Goal: Task Accomplishment & Management: Manage account settings

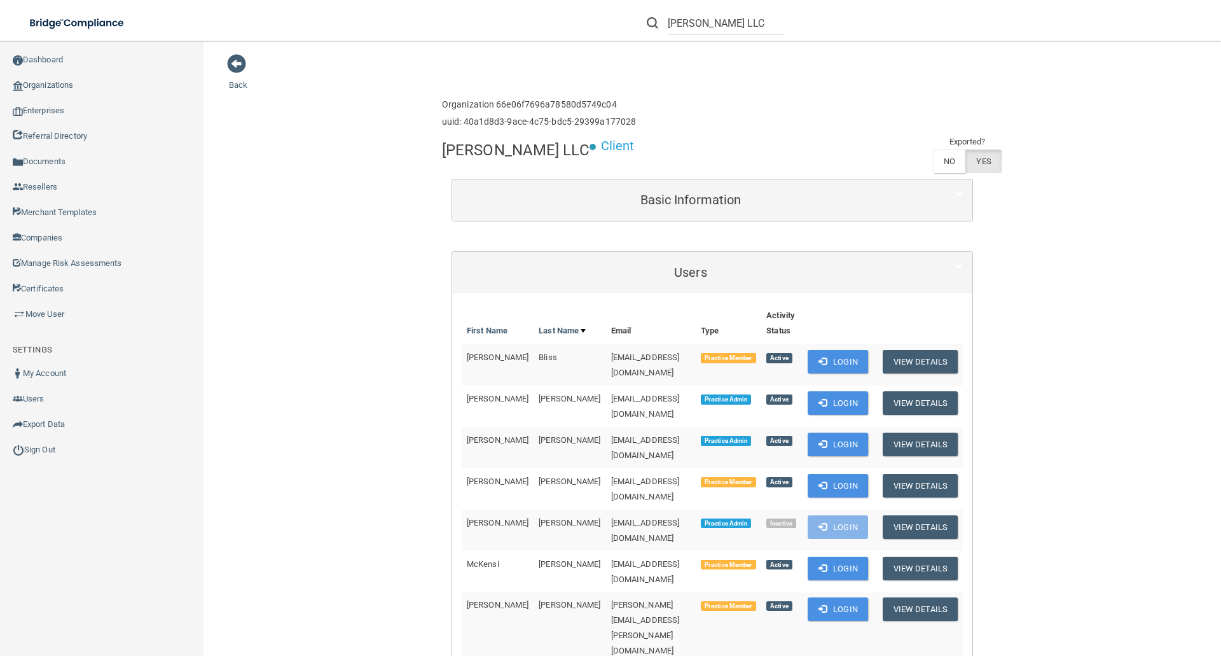
scroll to position [69, 0]
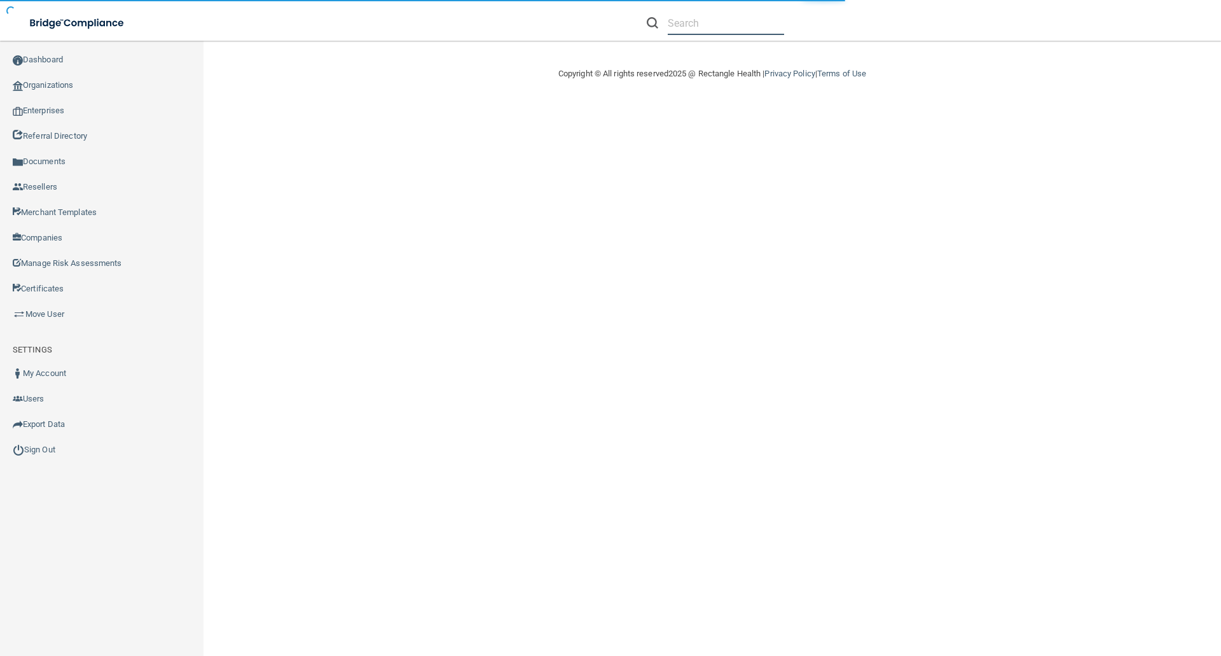
click at [707, 28] on input "text" at bounding box center [726, 23] width 116 height 24
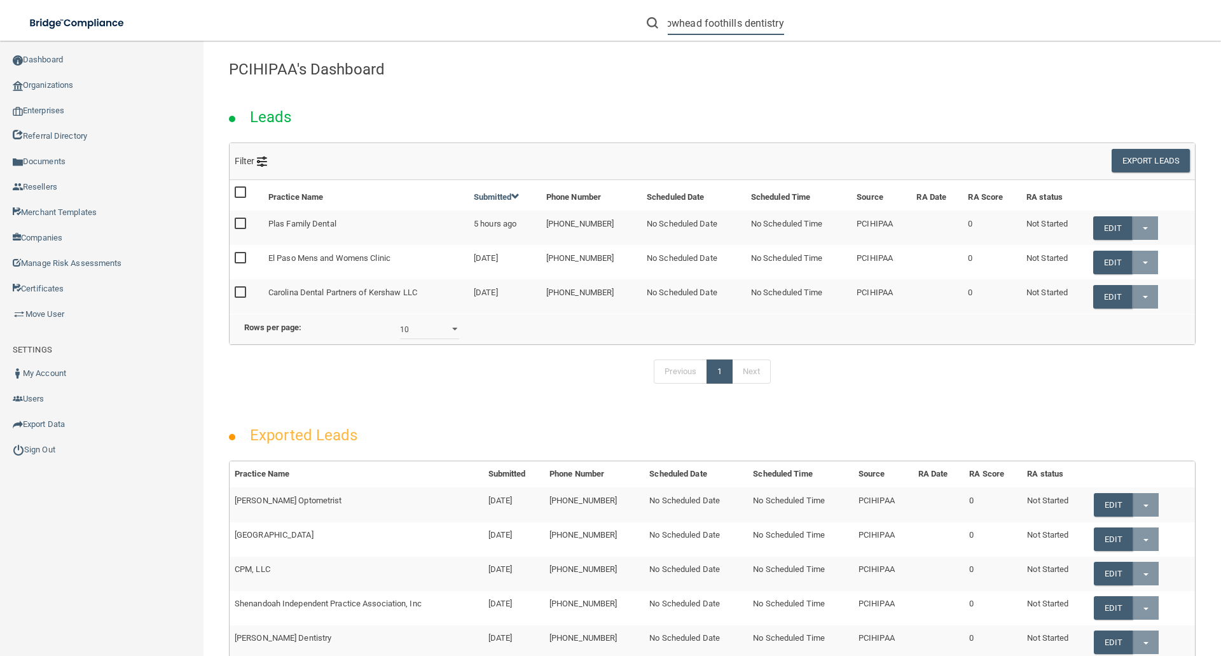
scroll to position [0, 20]
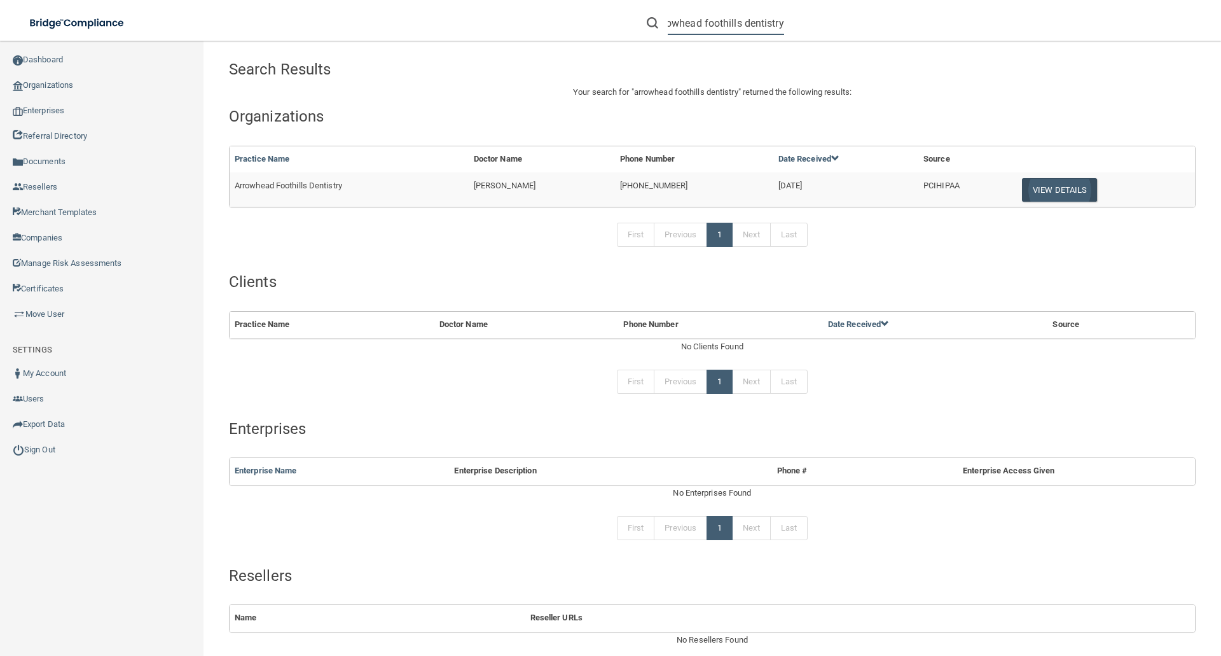
type input "arrowhead foothills dentistry"
click at [1055, 188] on button "View Details" at bounding box center [1059, 190] width 75 height 24
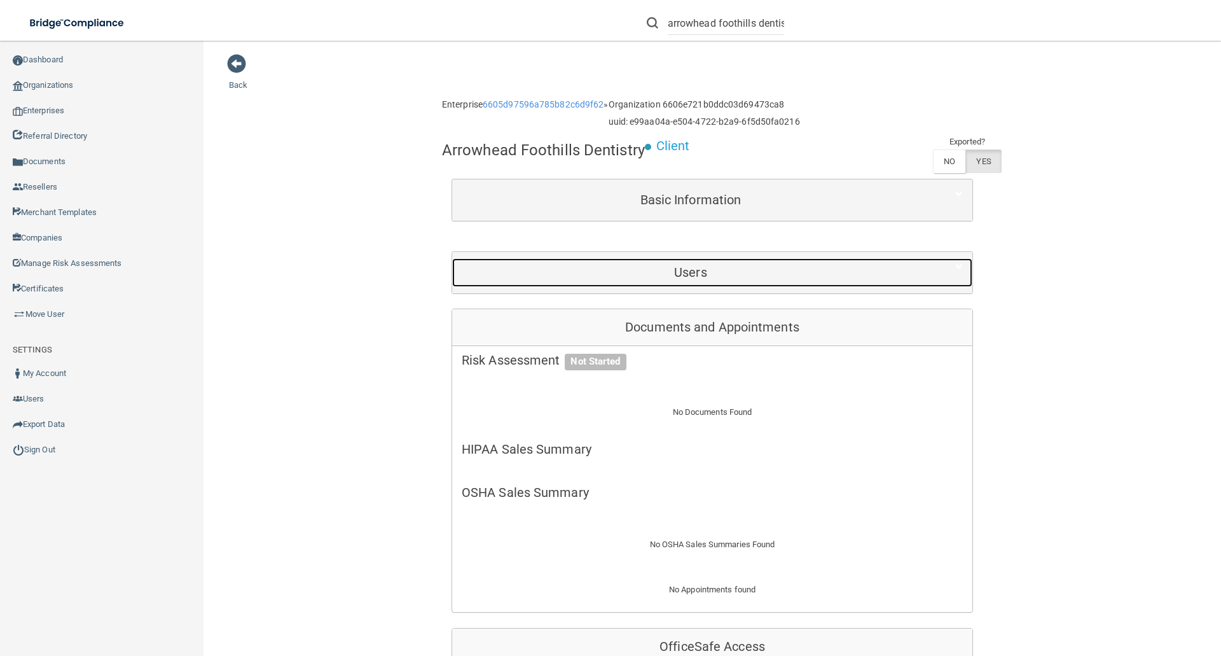
drag, startPoint x: 680, startPoint y: 268, endPoint x: 710, endPoint y: 283, distance: 33.6
click at [680, 268] on h5 "Users" at bounding box center [691, 272] width 458 height 14
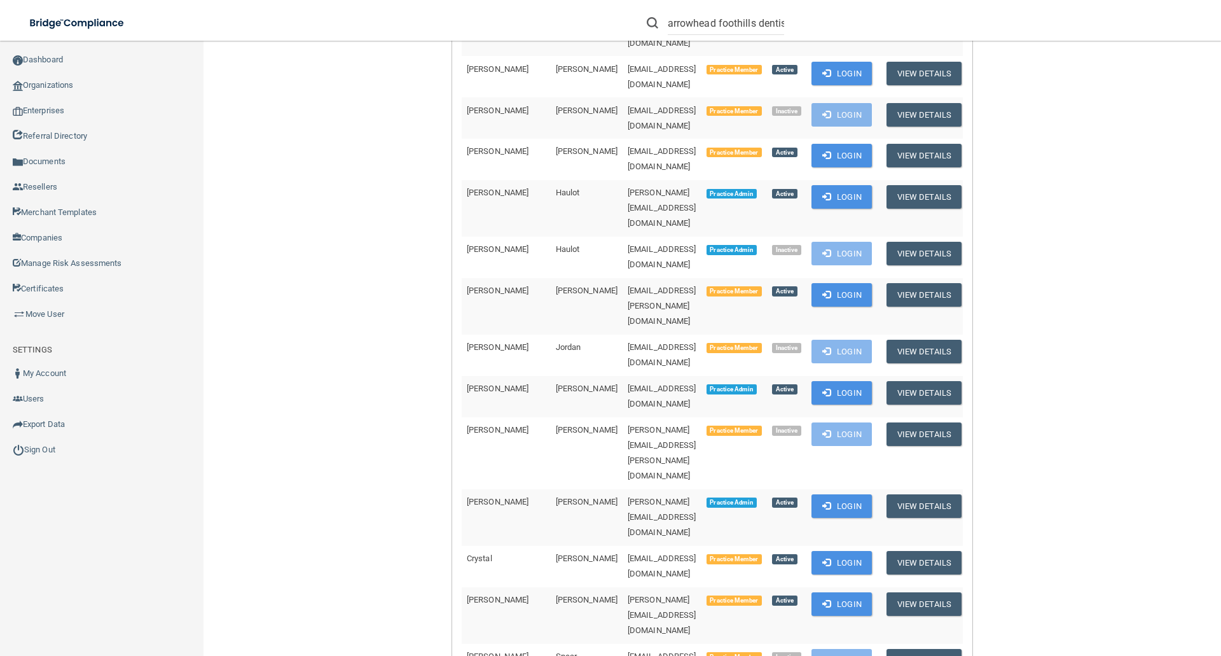
scroll to position [445, 0]
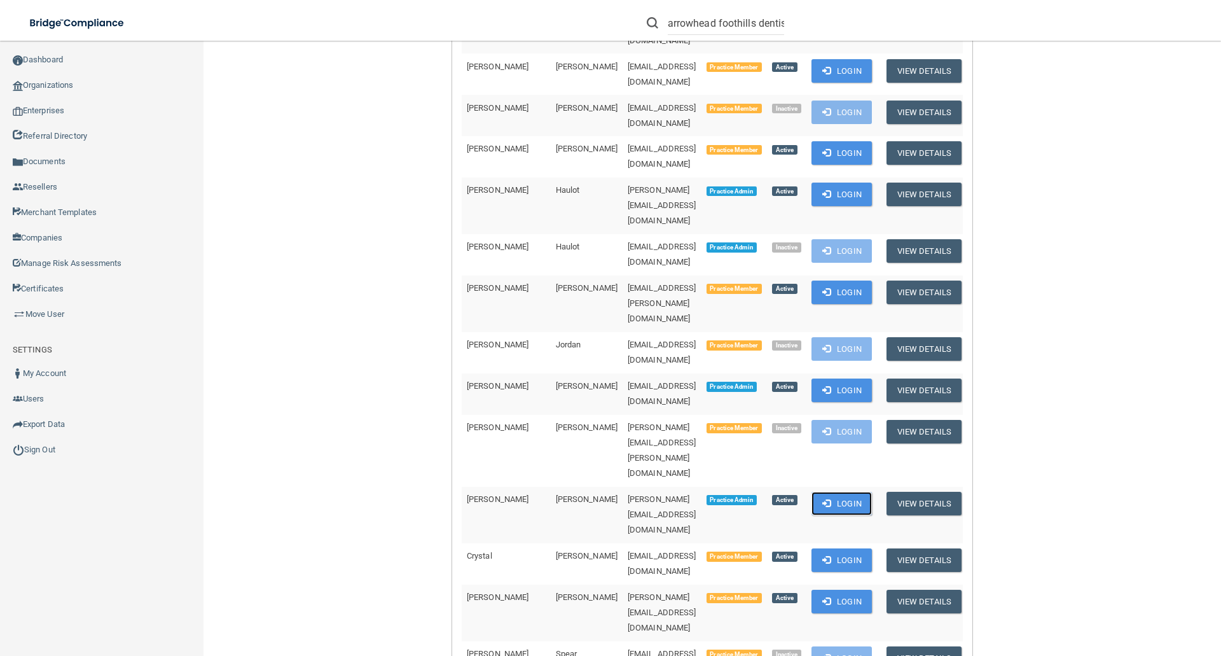
click at [831, 492] on button "Login" at bounding box center [842, 504] width 60 height 24
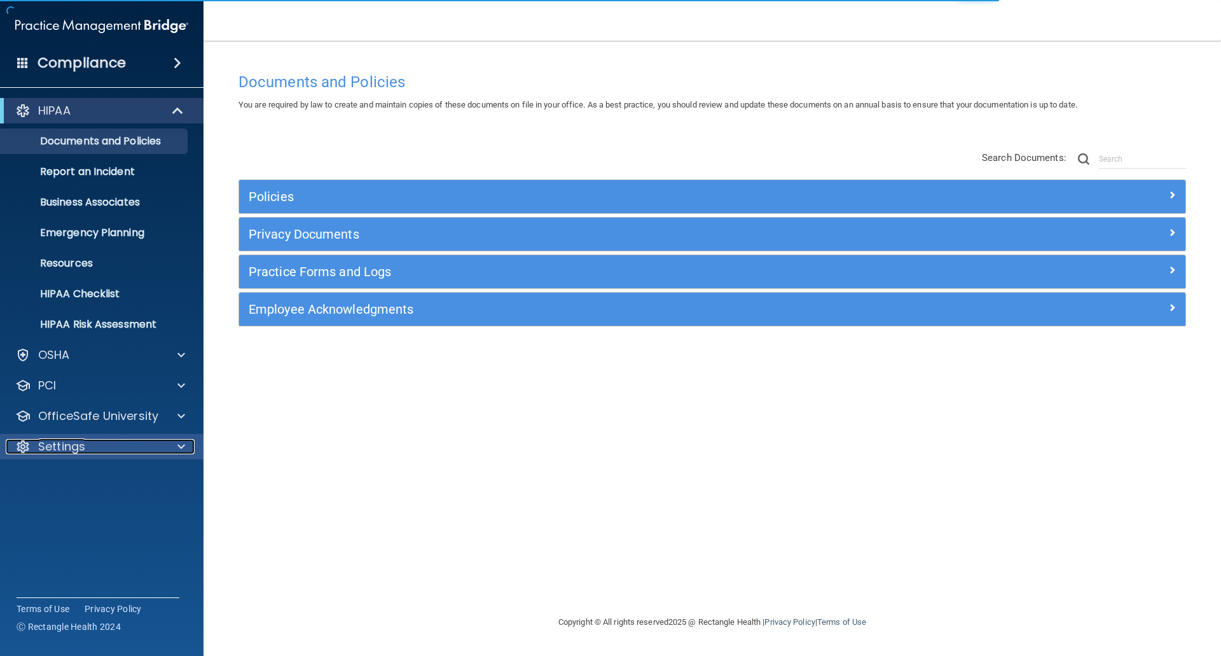
click at [69, 446] on p "Settings" at bounding box center [61, 446] width 47 height 15
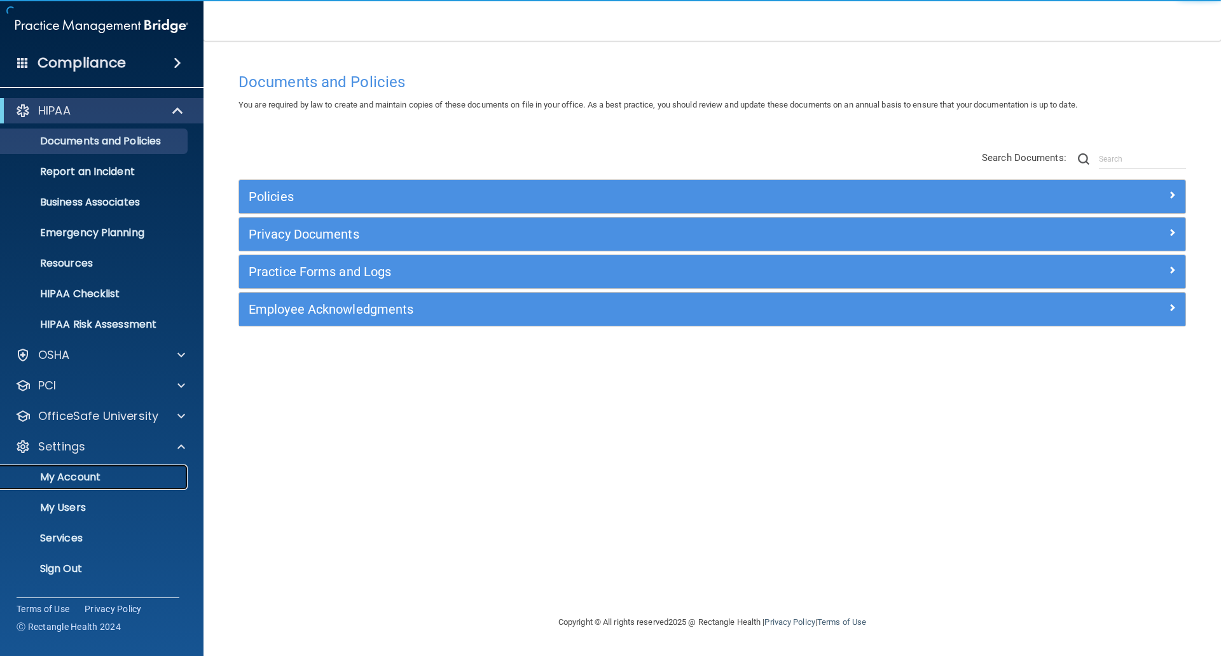
click at [73, 473] on p "My Account" at bounding box center [95, 477] width 174 height 13
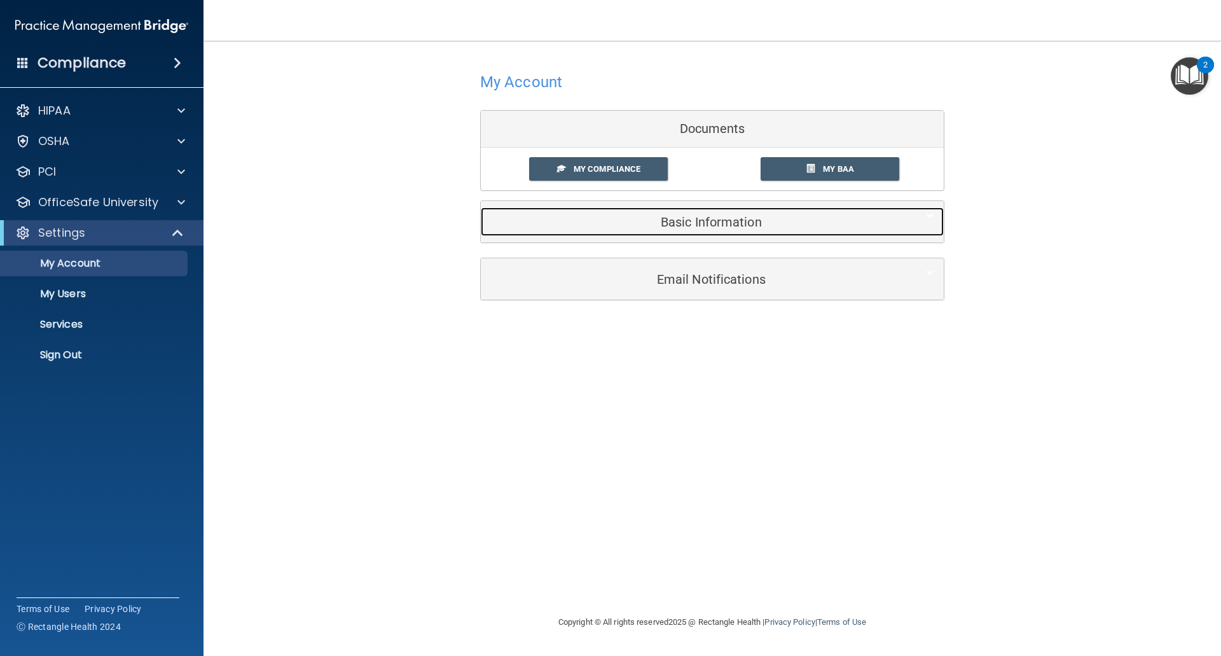
click at [784, 214] on div "Basic Information" at bounding box center [693, 221] width 424 height 29
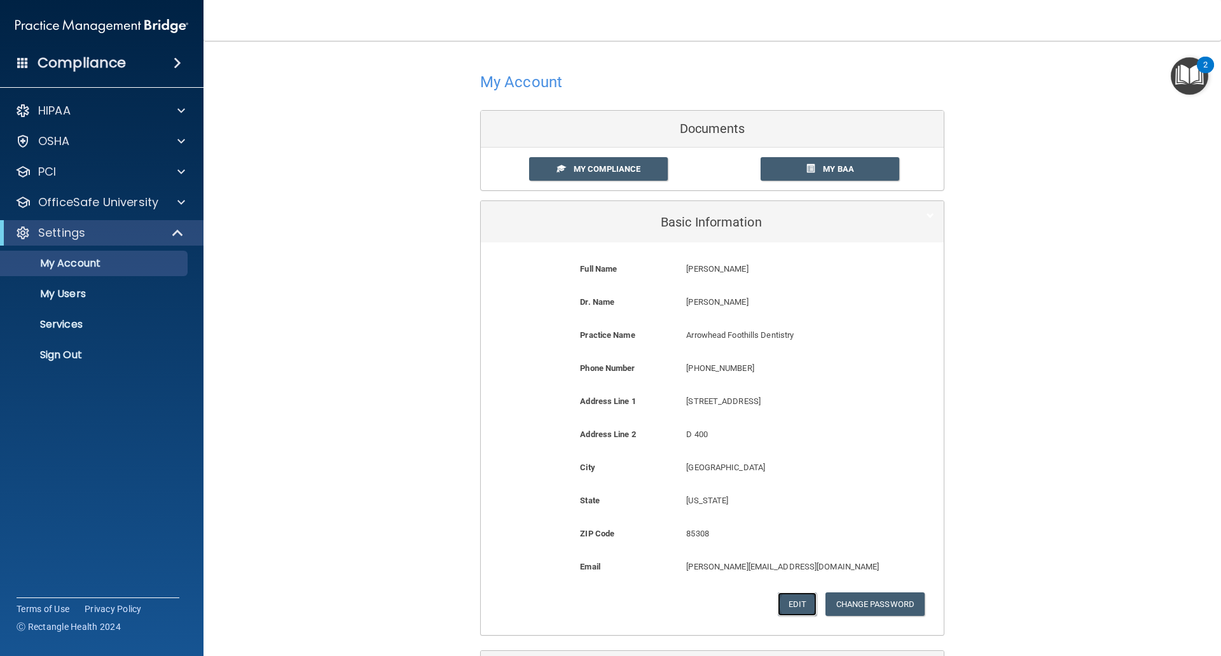
click at [795, 610] on button "Edit" at bounding box center [797, 604] width 39 height 24
select select "2"
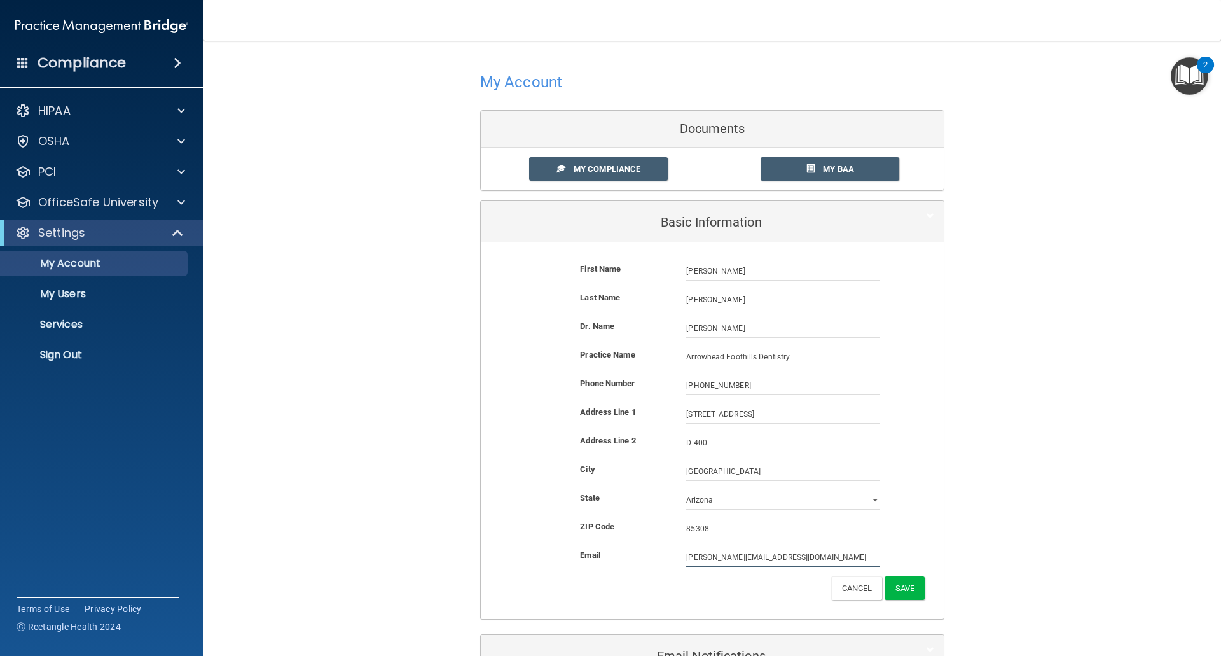
drag, startPoint x: 800, startPoint y: 560, endPoint x: 674, endPoint y: 559, distance: 126.6
click at [677, 559] on div "rachel.olson6@ameridentco.com rachel.olson6@ameridentco.com" at bounding box center [783, 557] width 212 height 19
click at [749, 551] on input "arrowhead" at bounding box center [782, 557] width 193 height 19
type input "arrowhead-rachel.olson@ameridentco.com"
click at [907, 585] on button "Save" at bounding box center [905, 591] width 40 height 24
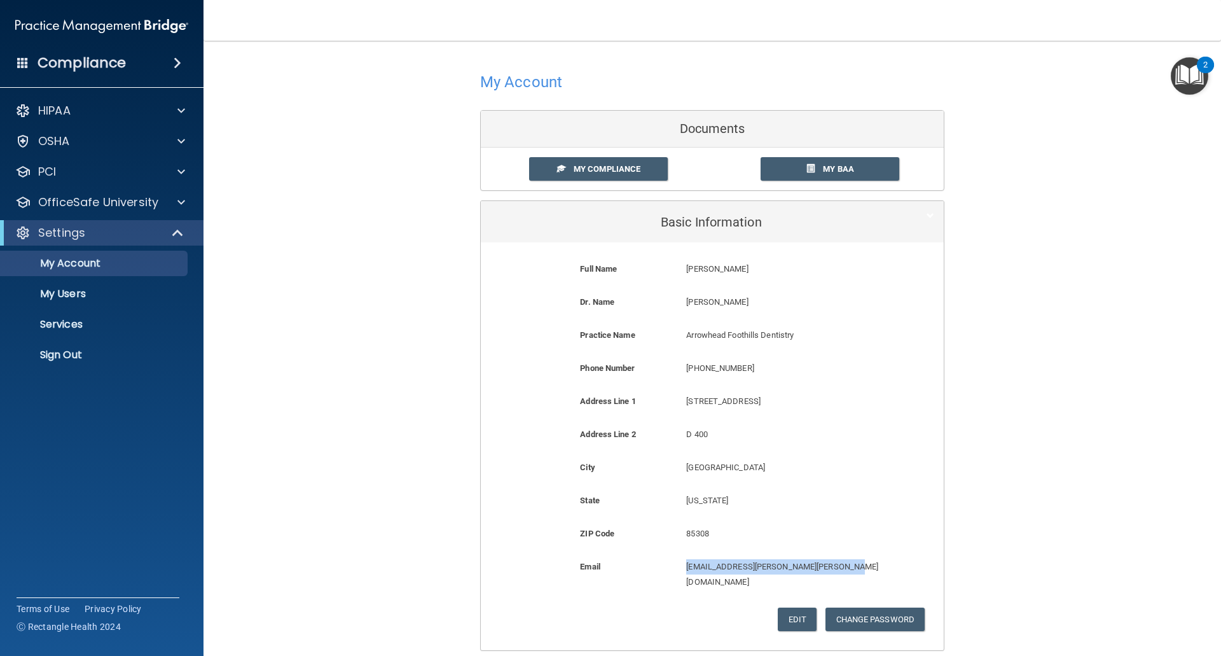
drag, startPoint x: 682, startPoint y: 566, endPoint x: 849, endPoint y: 567, distance: 166.7
click at [849, 567] on p "arrowhead-rachel.olson@ameridentco.com" at bounding box center [782, 574] width 193 height 31
copy p "arrowhead-rachel.olson@ameridentco.com"
